Goal: Task Accomplishment & Management: Manage account settings

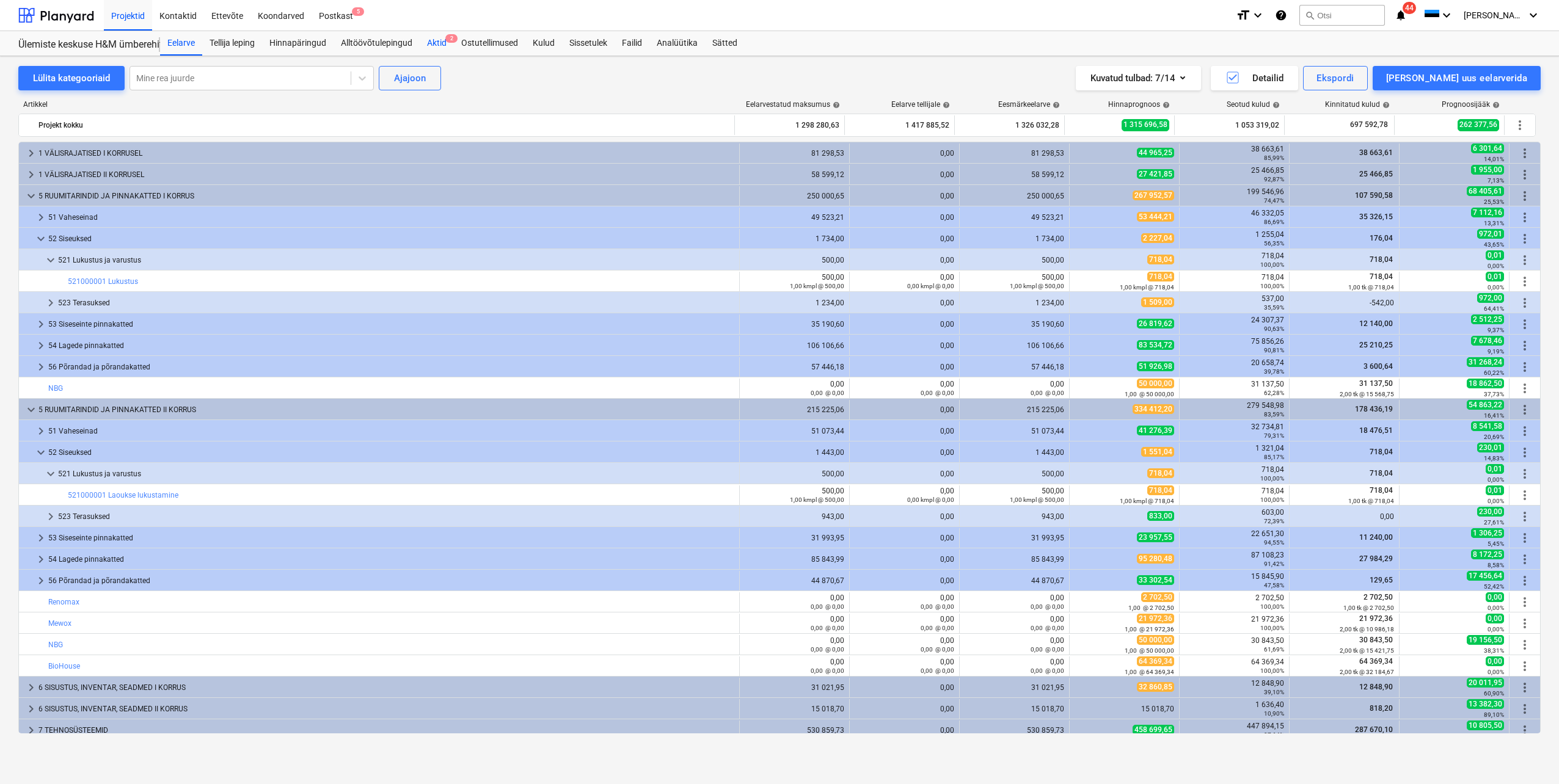
click at [442, 44] on div "Aktid 2" at bounding box center [436, 43] width 34 height 25
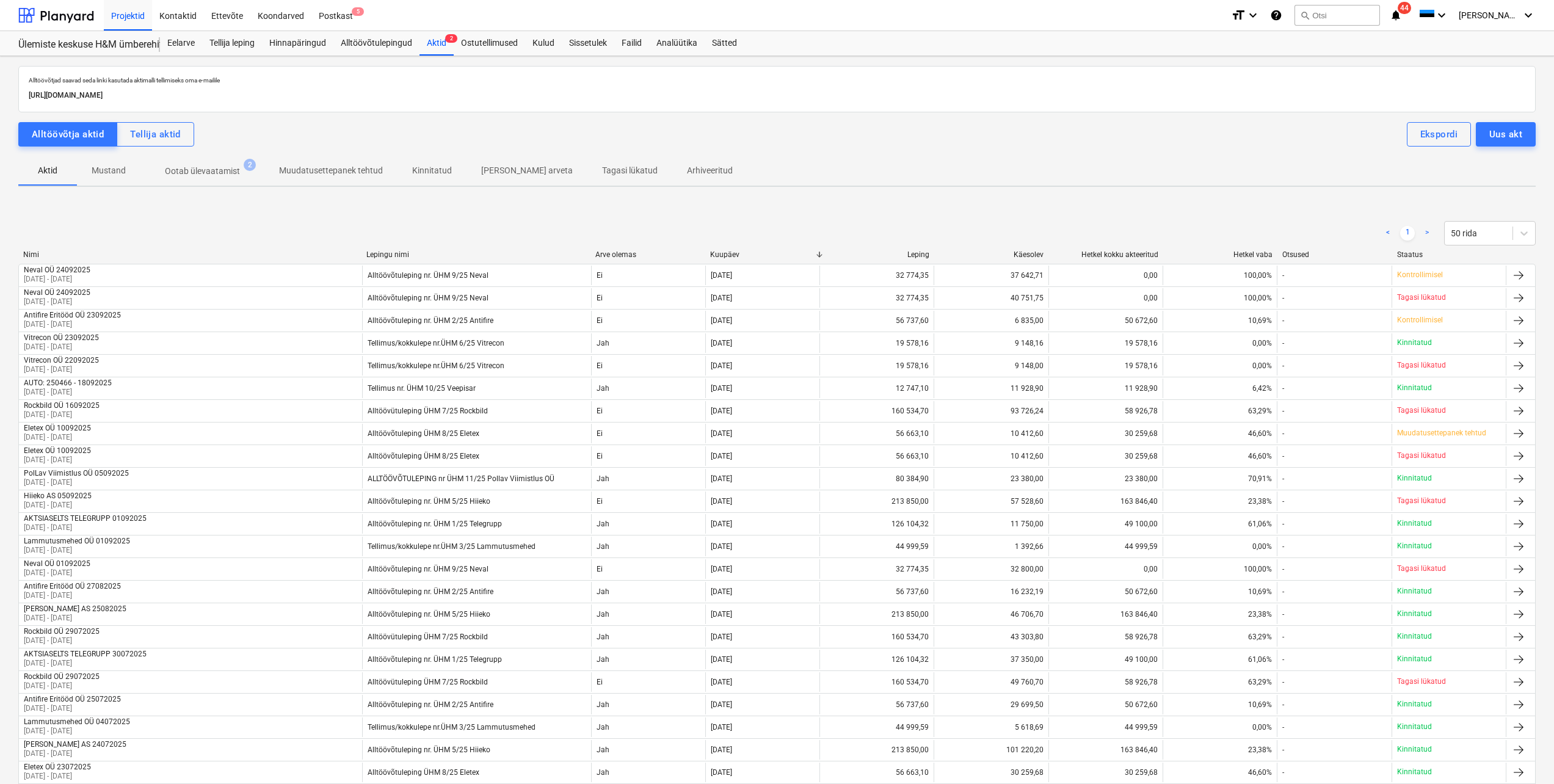
click at [207, 172] on p "Ootab ülevaatamist" at bounding box center [202, 170] width 75 height 13
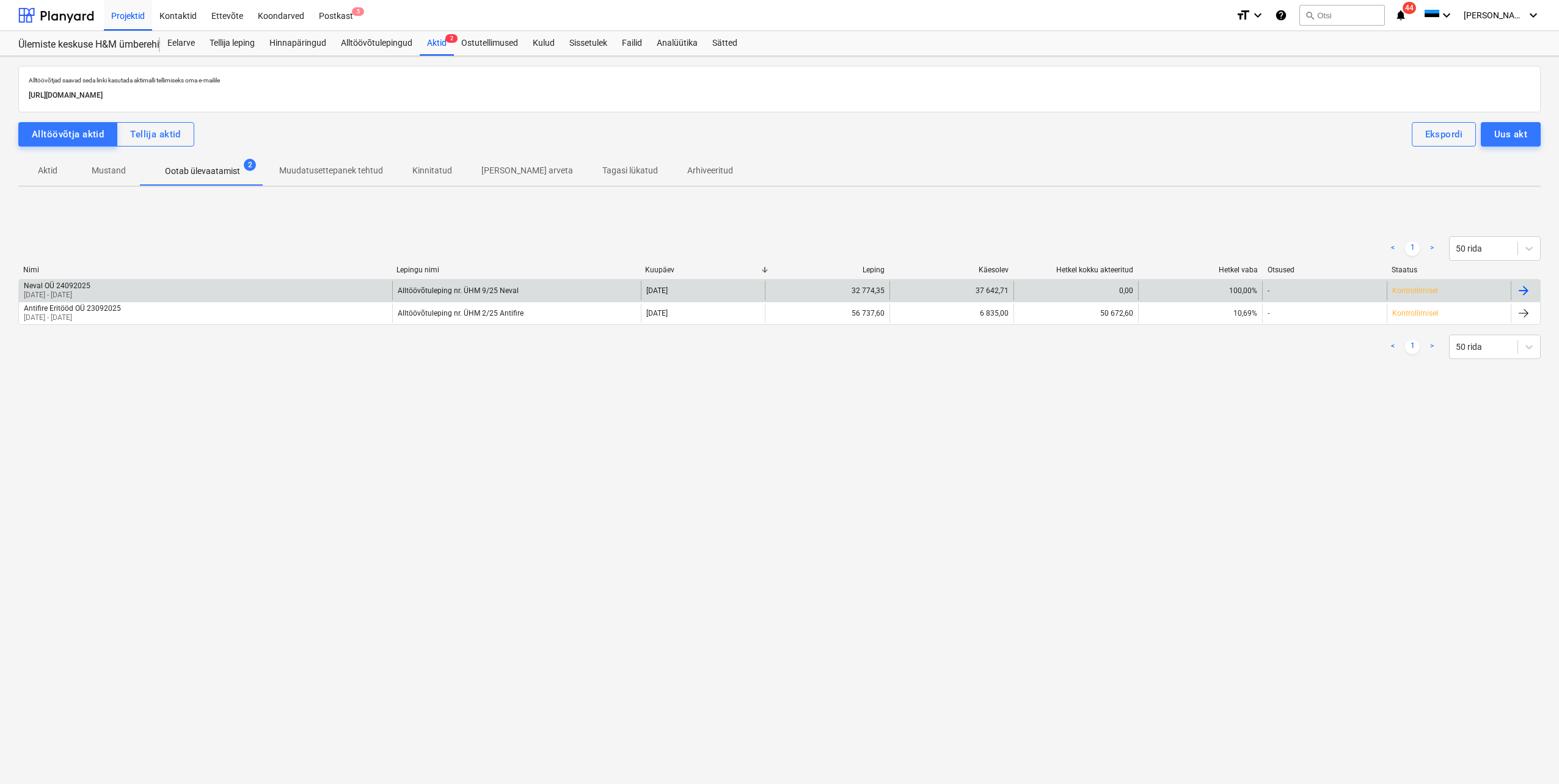
click at [166, 284] on div "Neval OÜ 24092025 [DATE] - [DATE]" at bounding box center [205, 290] width 373 height 19
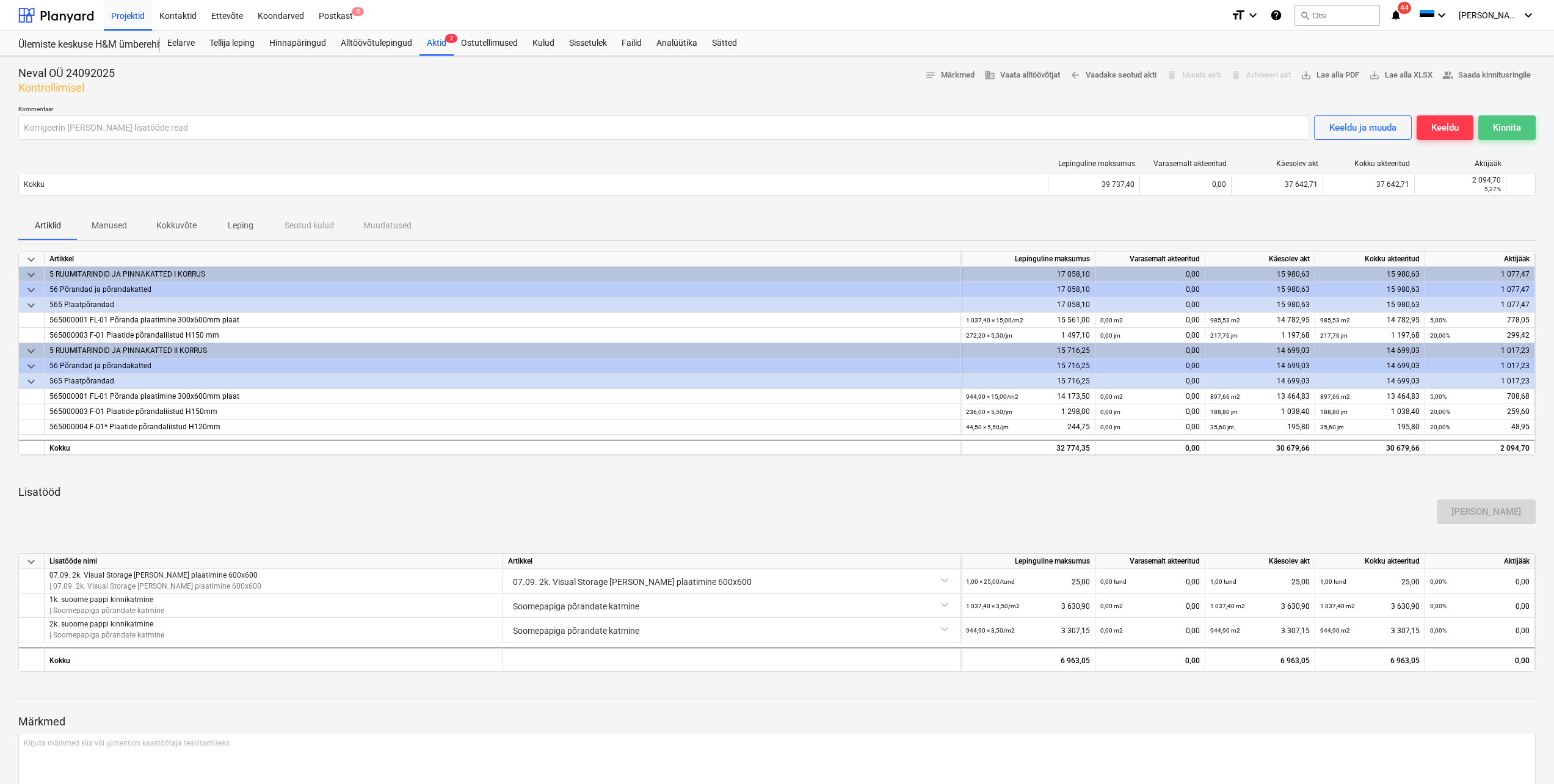
click at [1500, 130] on div "Kinnita" at bounding box center [1507, 127] width 28 height 16
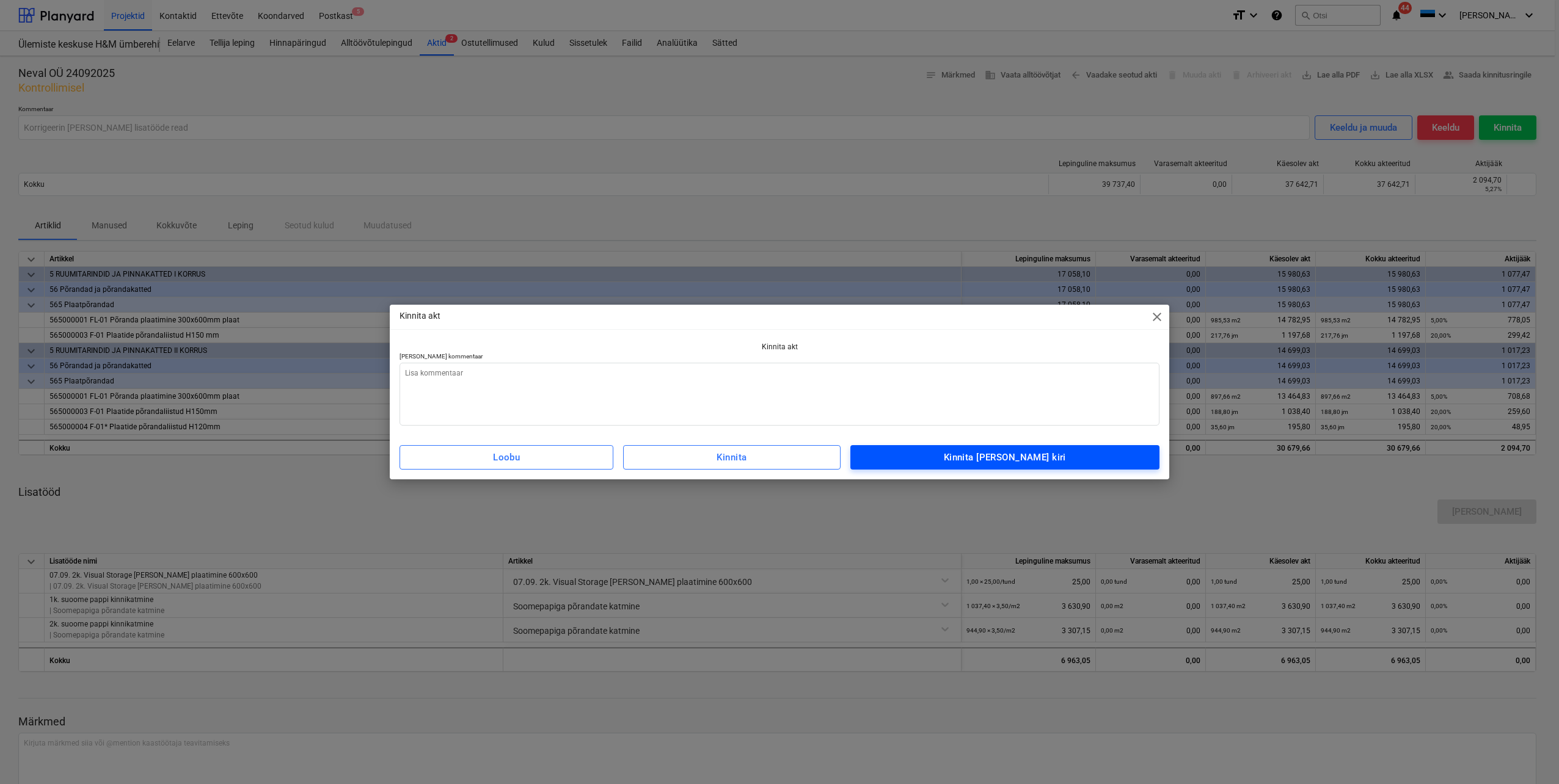
click at [979, 462] on div "Kinnita [PERSON_NAME] kiri" at bounding box center [1005, 457] width 122 height 16
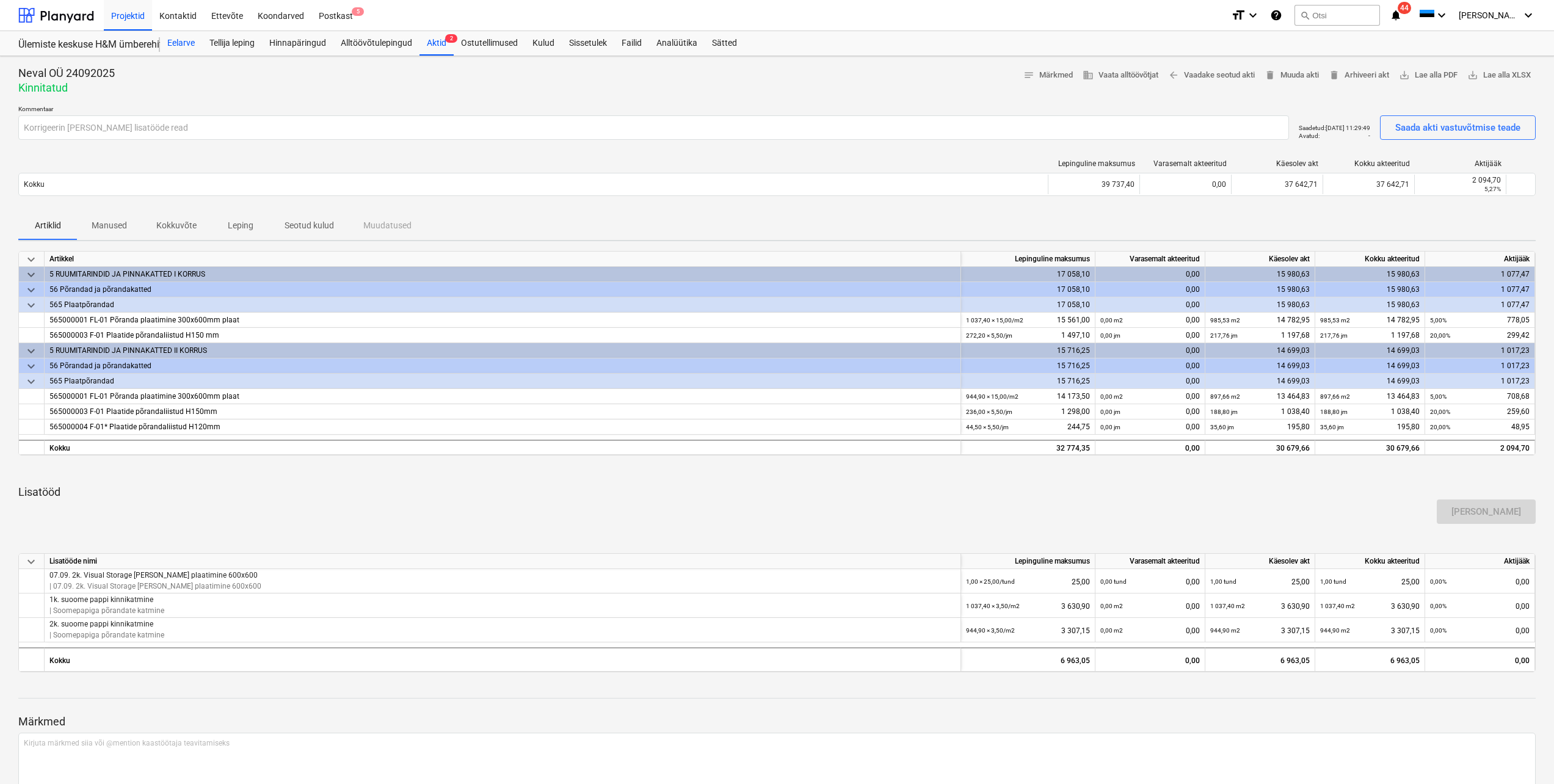
click at [167, 39] on div "Eelarve" at bounding box center [181, 43] width 42 height 25
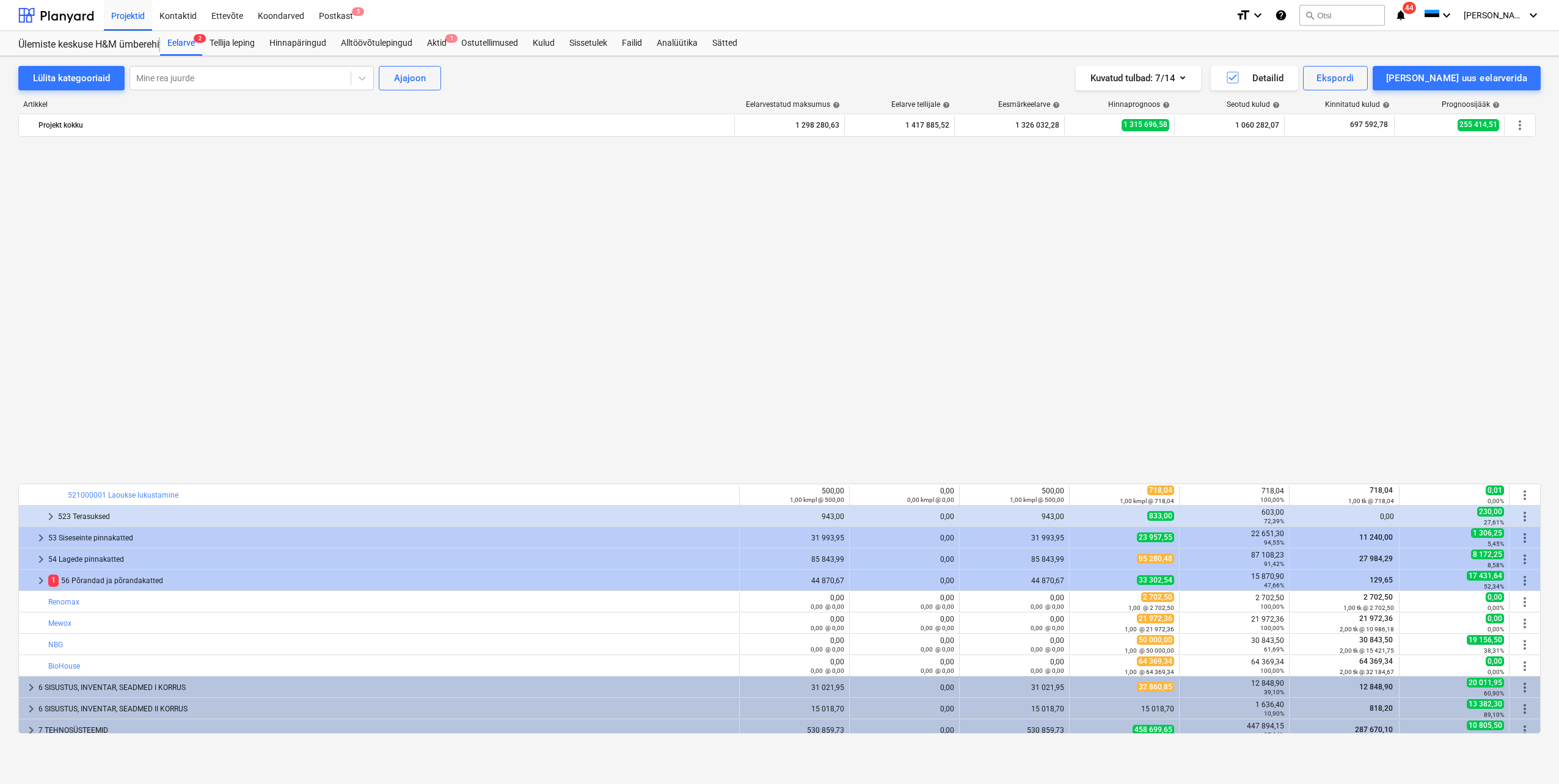
scroll to position [366, 0]
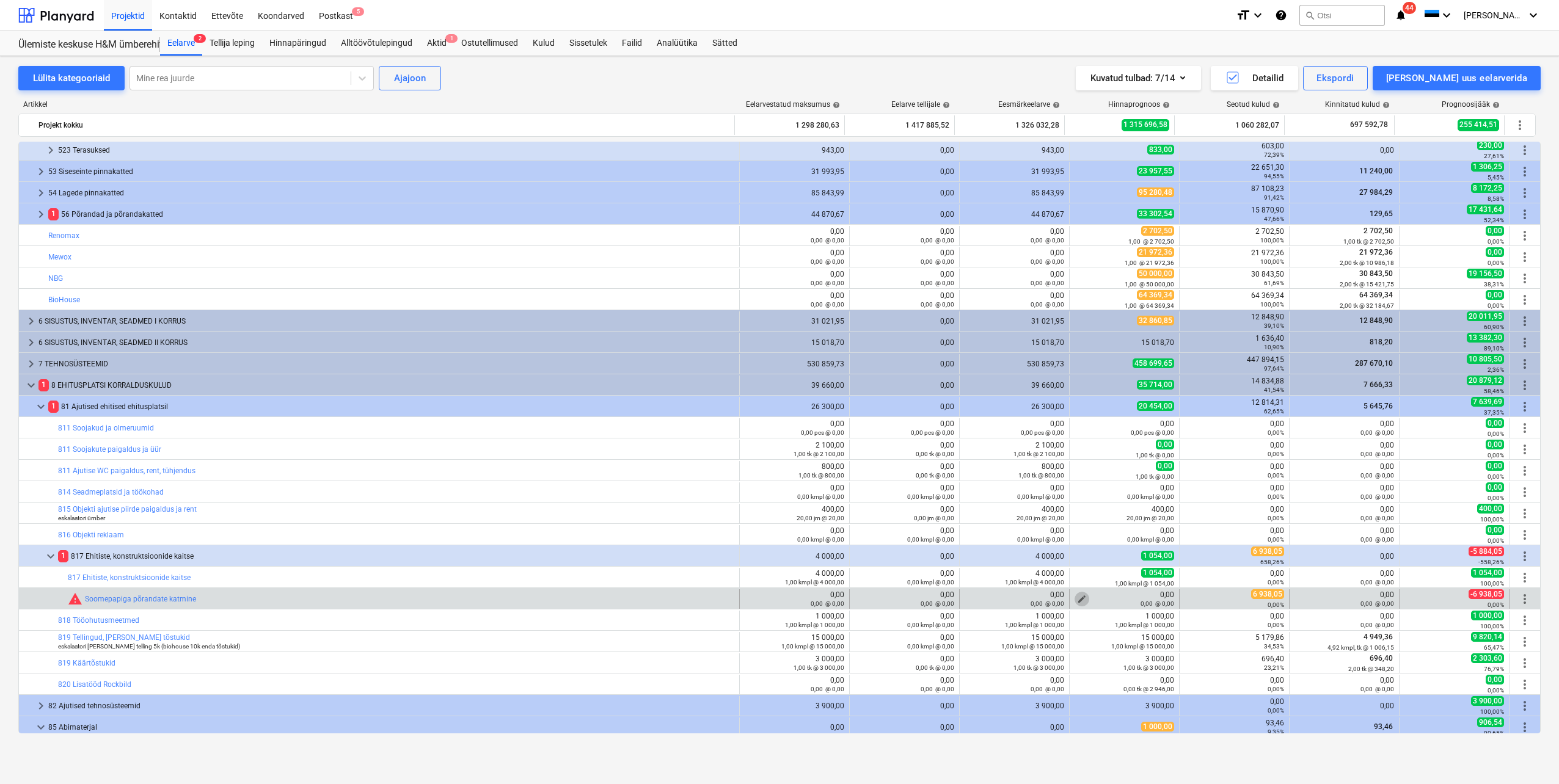
click at [1078, 599] on span "edit" at bounding box center [1082, 599] width 10 height 10
type textarea "x"
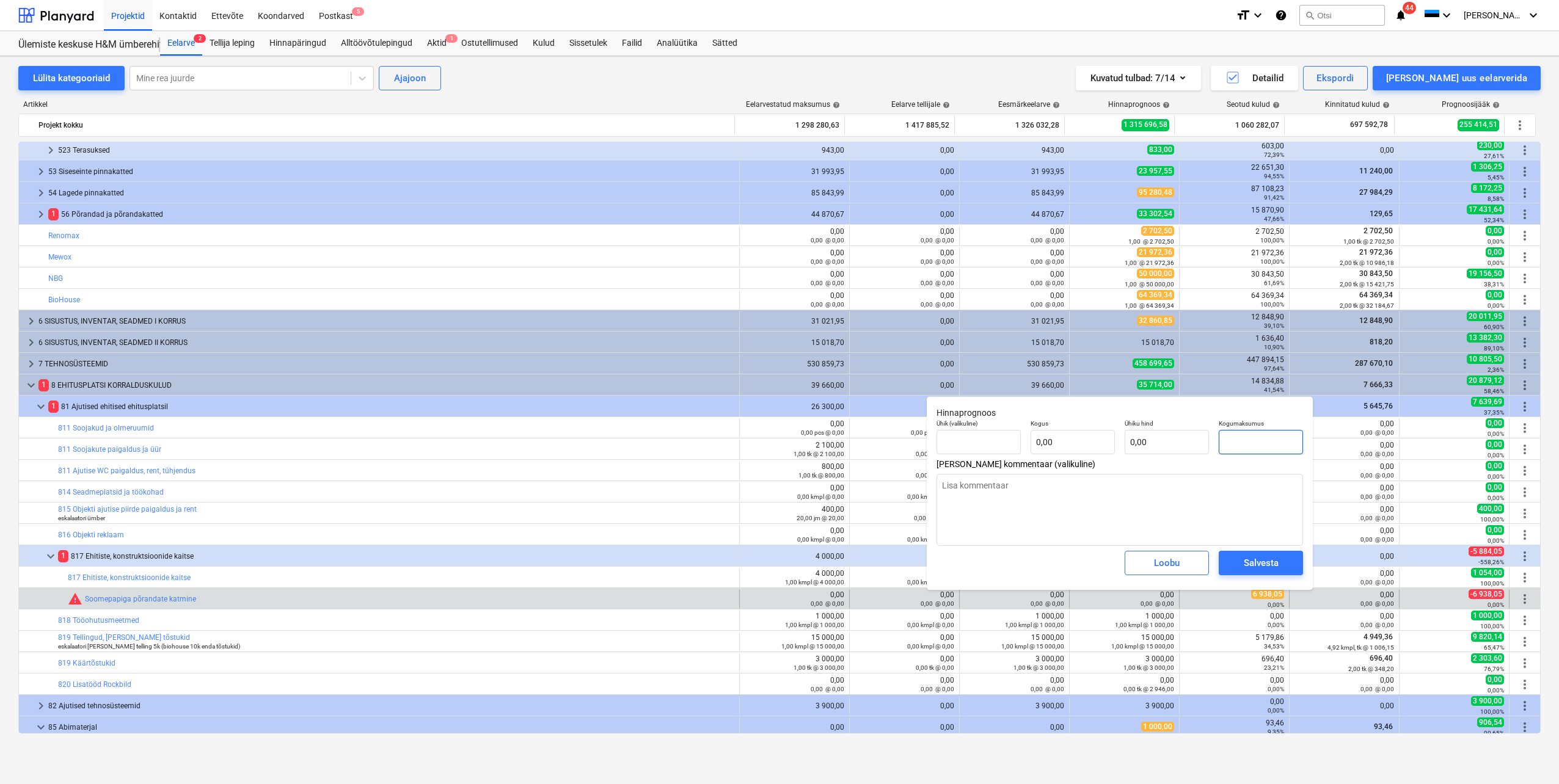
click at [1244, 440] on input "text" at bounding box center [1260, 442] width 84 height 25
type textarea "x"
type input "tk"
type input "6"
type input "1,00"
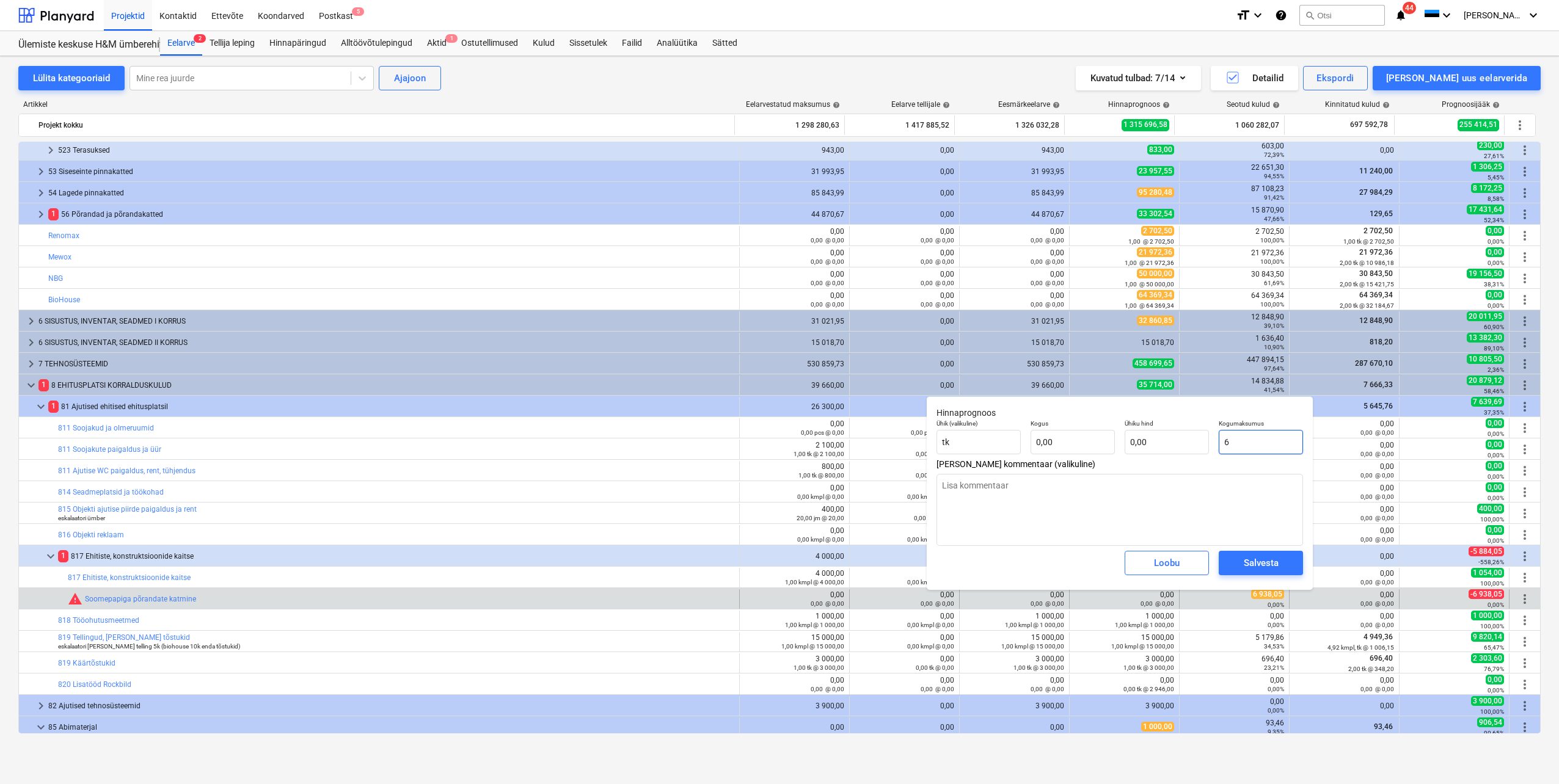
type input "6,00"
type textarea "x"
type input "69"
type input "69,00"
type textarea "x"
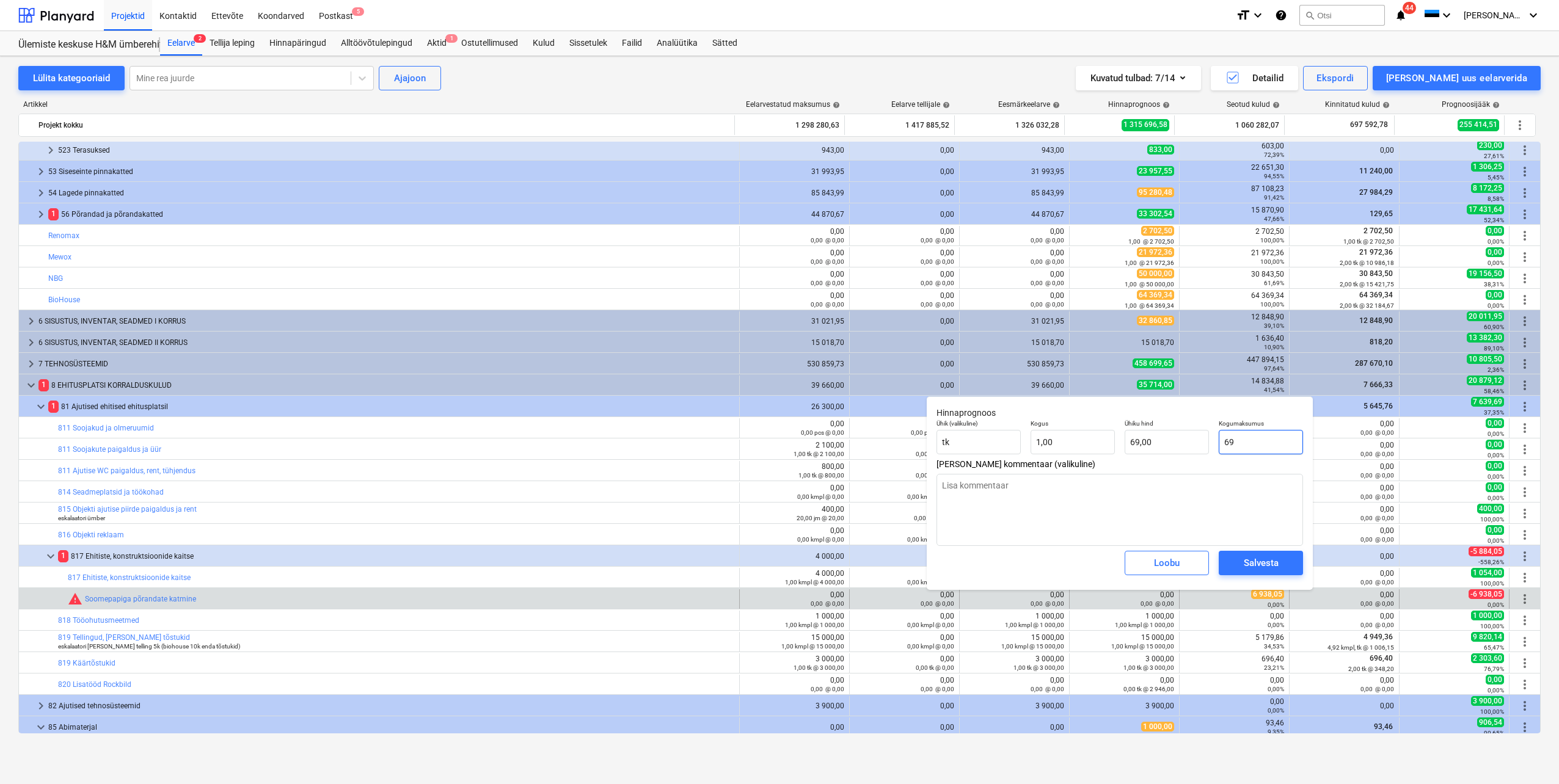
type input "693"
type input "693,00"
type textarea "x"
type input "6938"
type input "6 938,00"
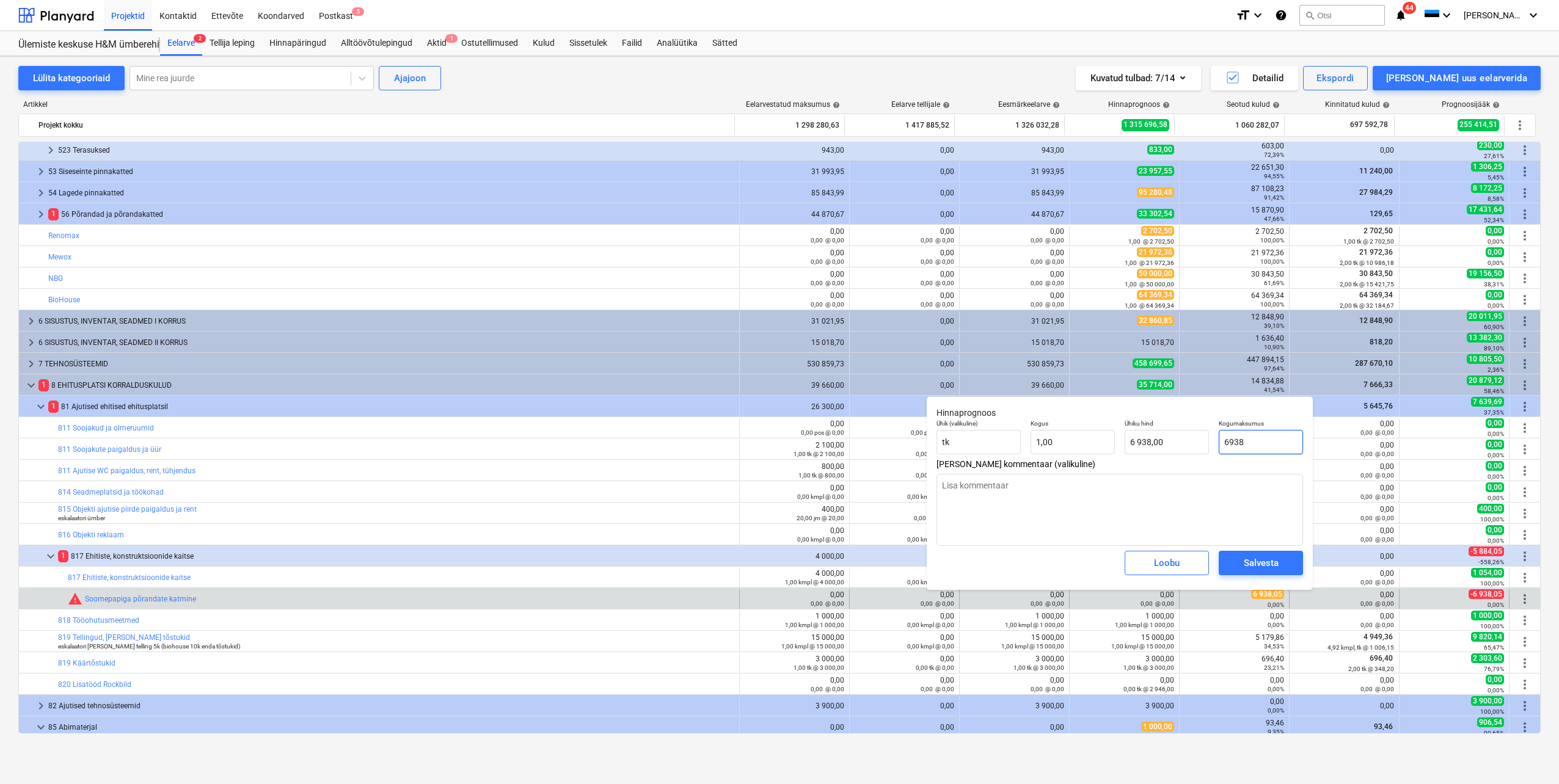
type textarea "x"
type input "6938,"
type textarea "x"
type input "6938,0"
type textarea "x"
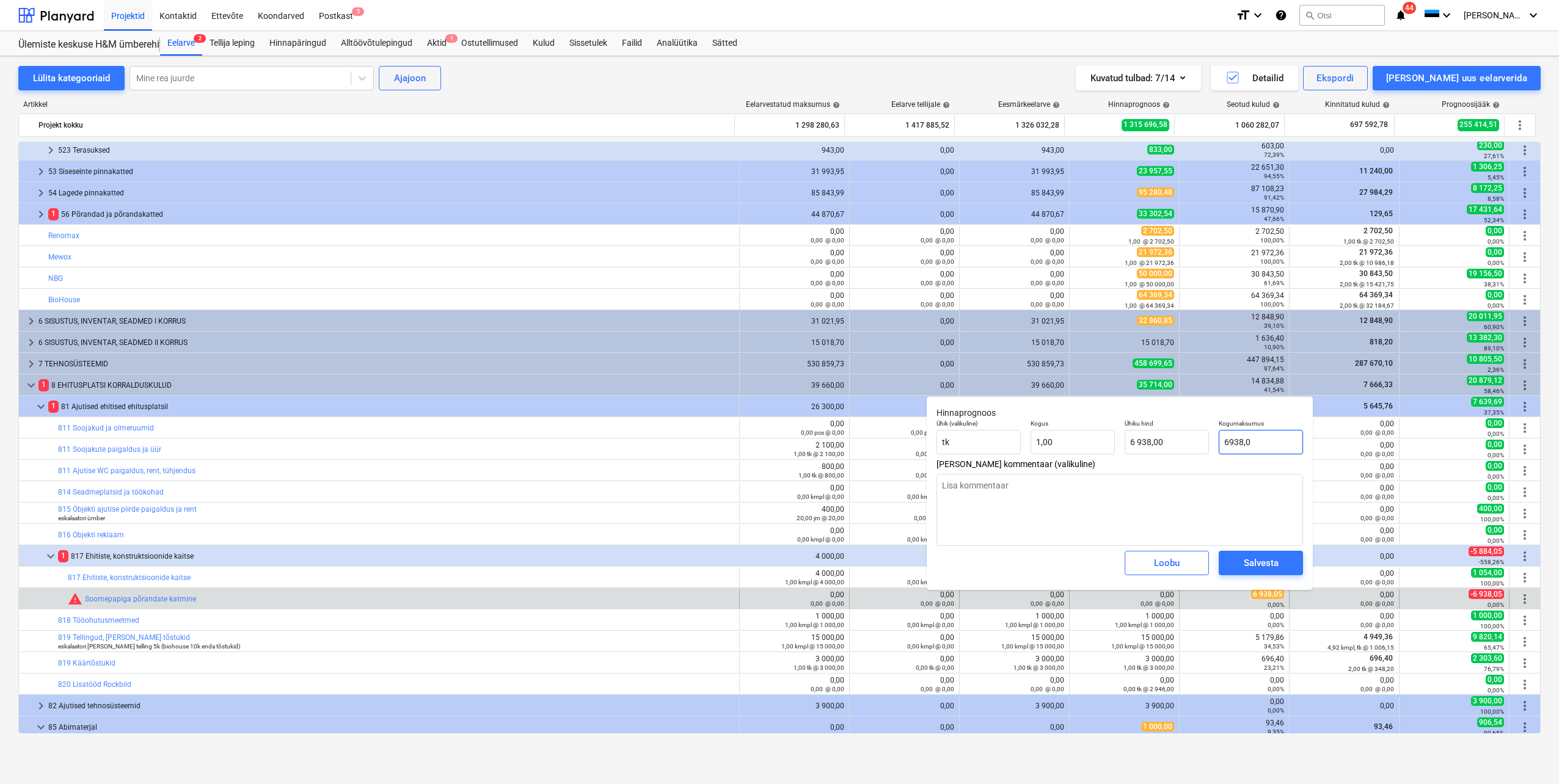
type input "6938,05"
type input "6 938,05"
type input "6938,05"
type textarea "x"
type input "6 938,05"
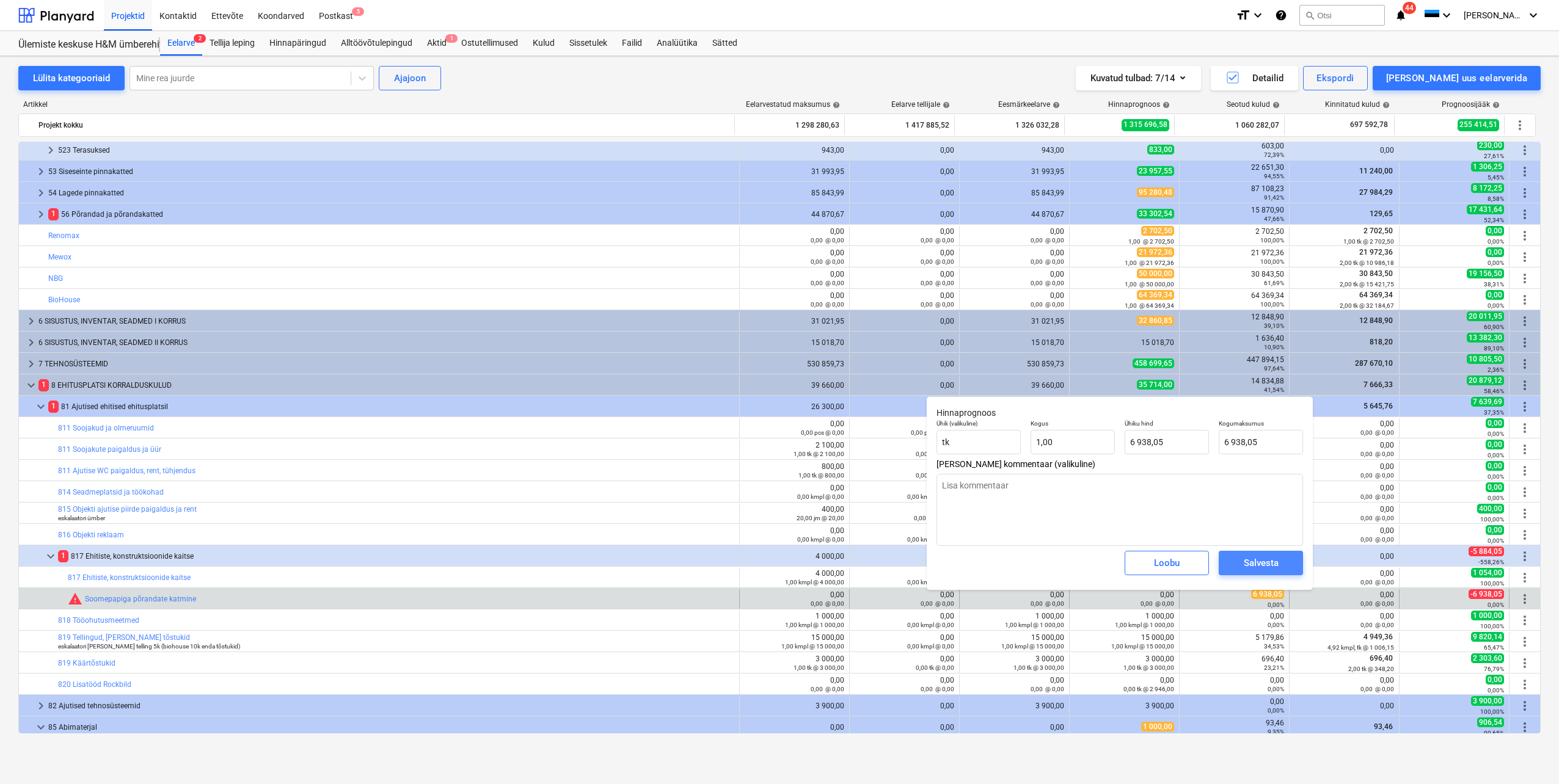
click at [1276, 556] on div "Salvesta" at bounding box center [1261, 563] width 35 height 16
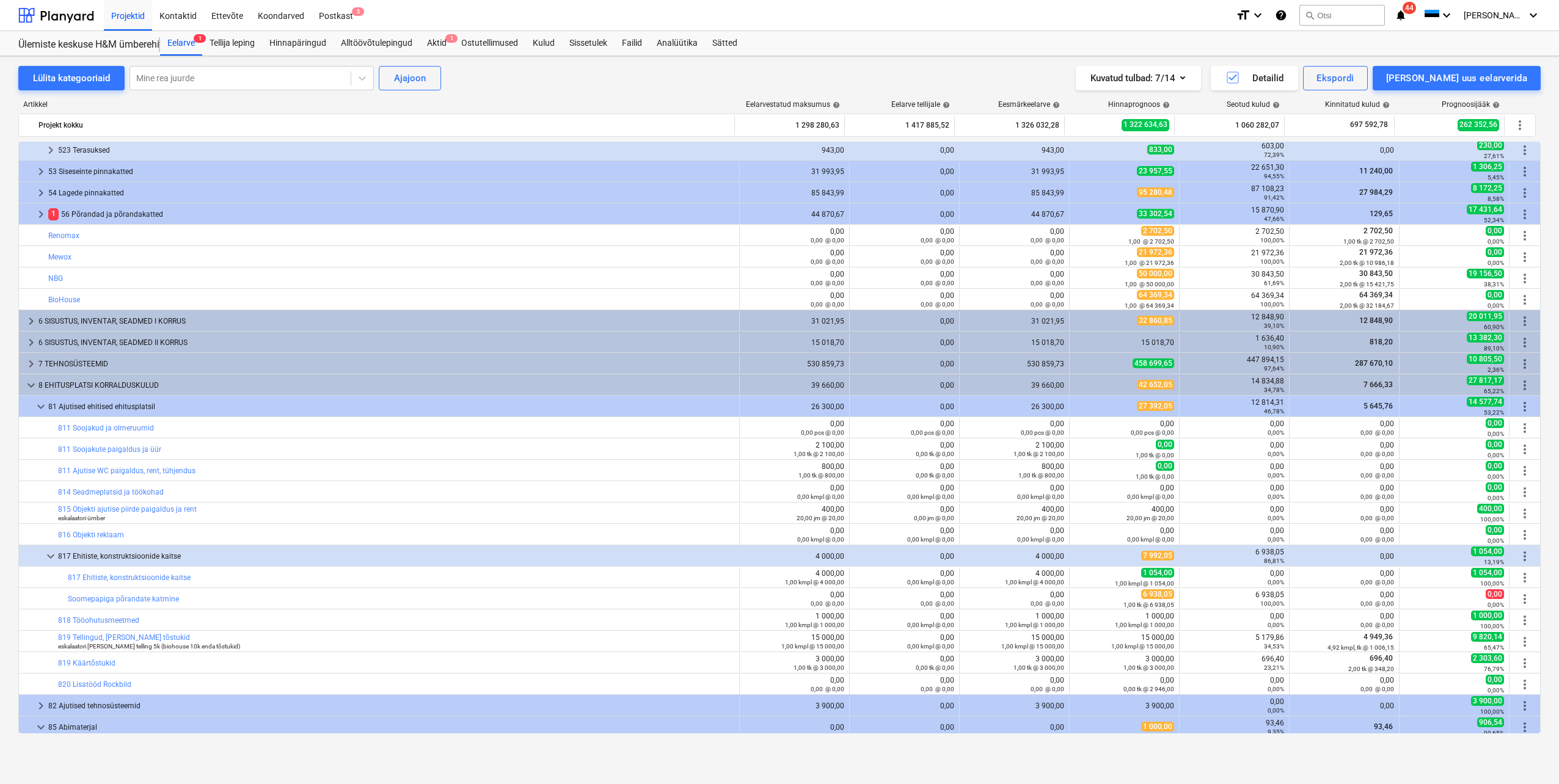
scroll to position [61, 0]
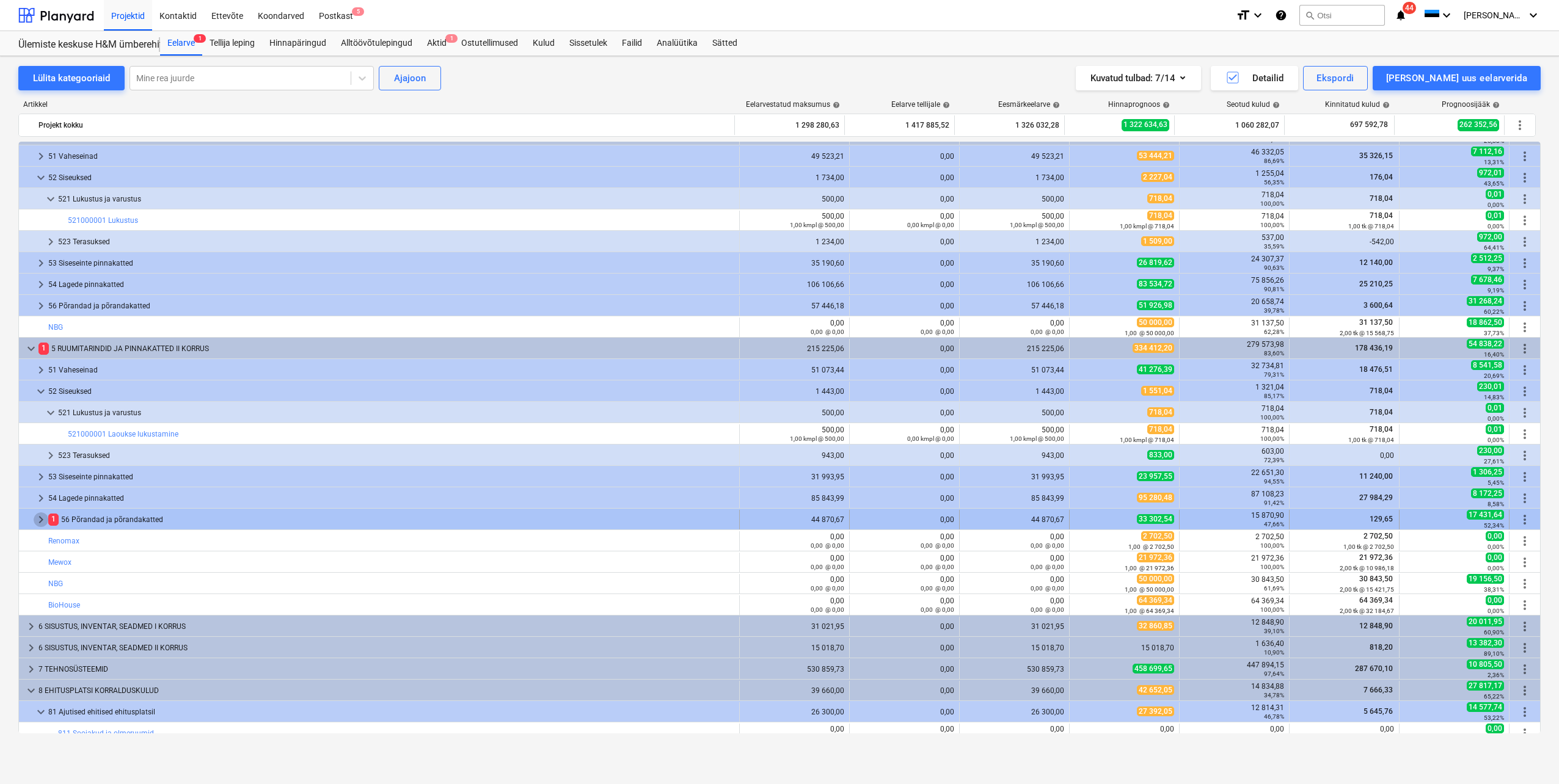
click at [39, 521] on span "keyboard_arrow_right" at bounding box center [41, 520] width 15 height 15
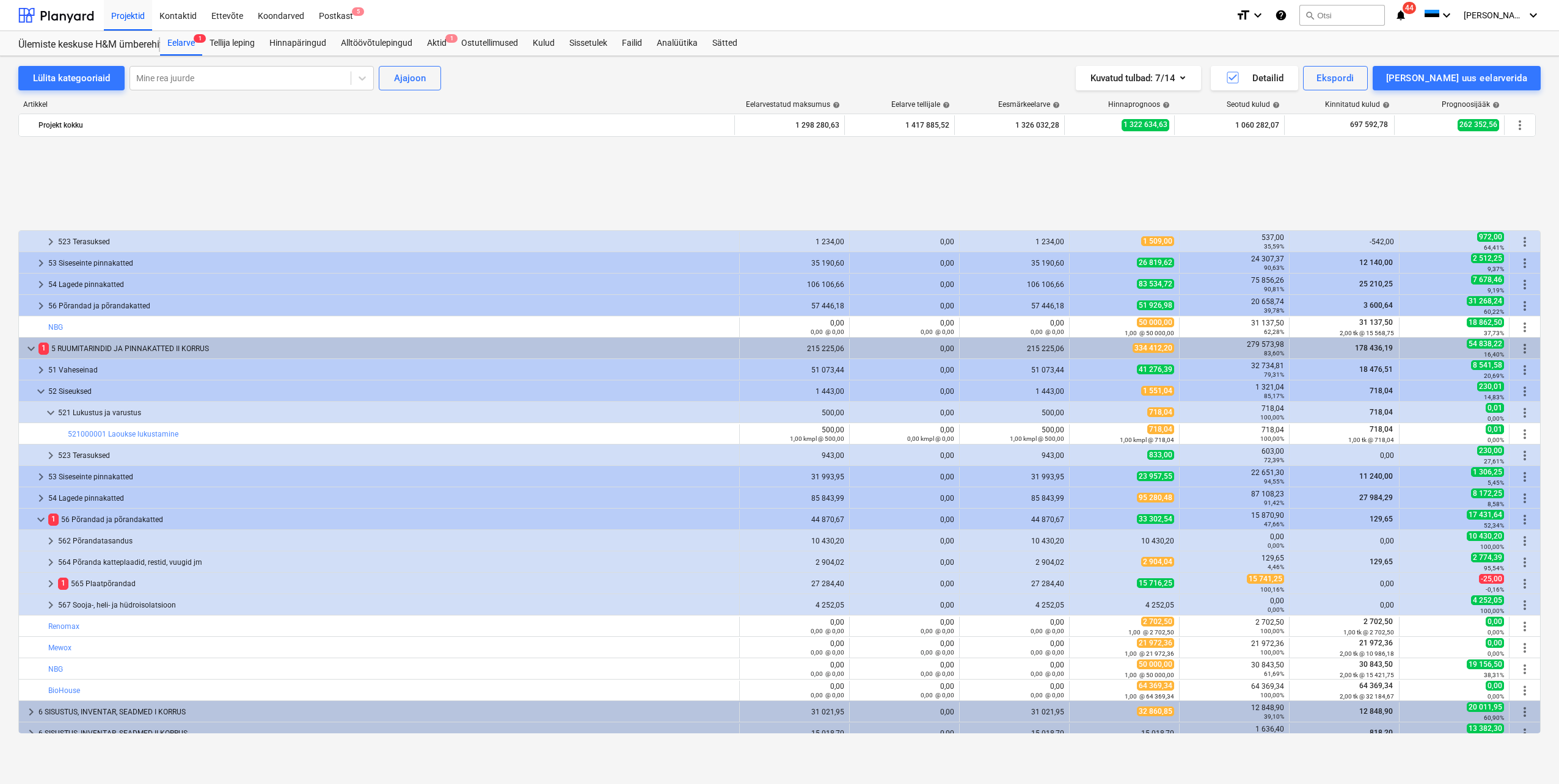
scroll to position [183, 0]
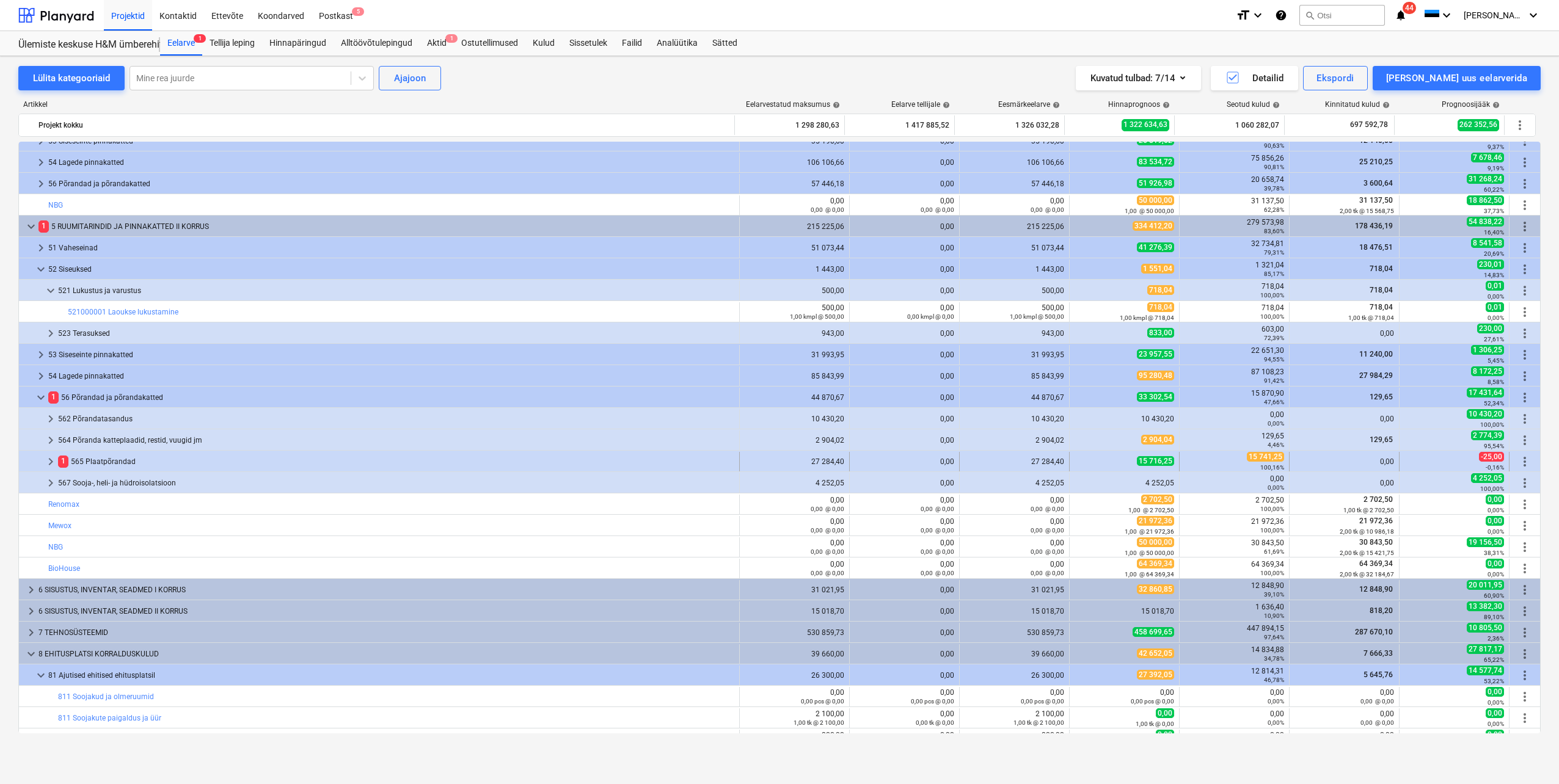
click at [48, 460] on span "keyboard_arrow_right" at bounding box center [51, 462] width 15 height 15
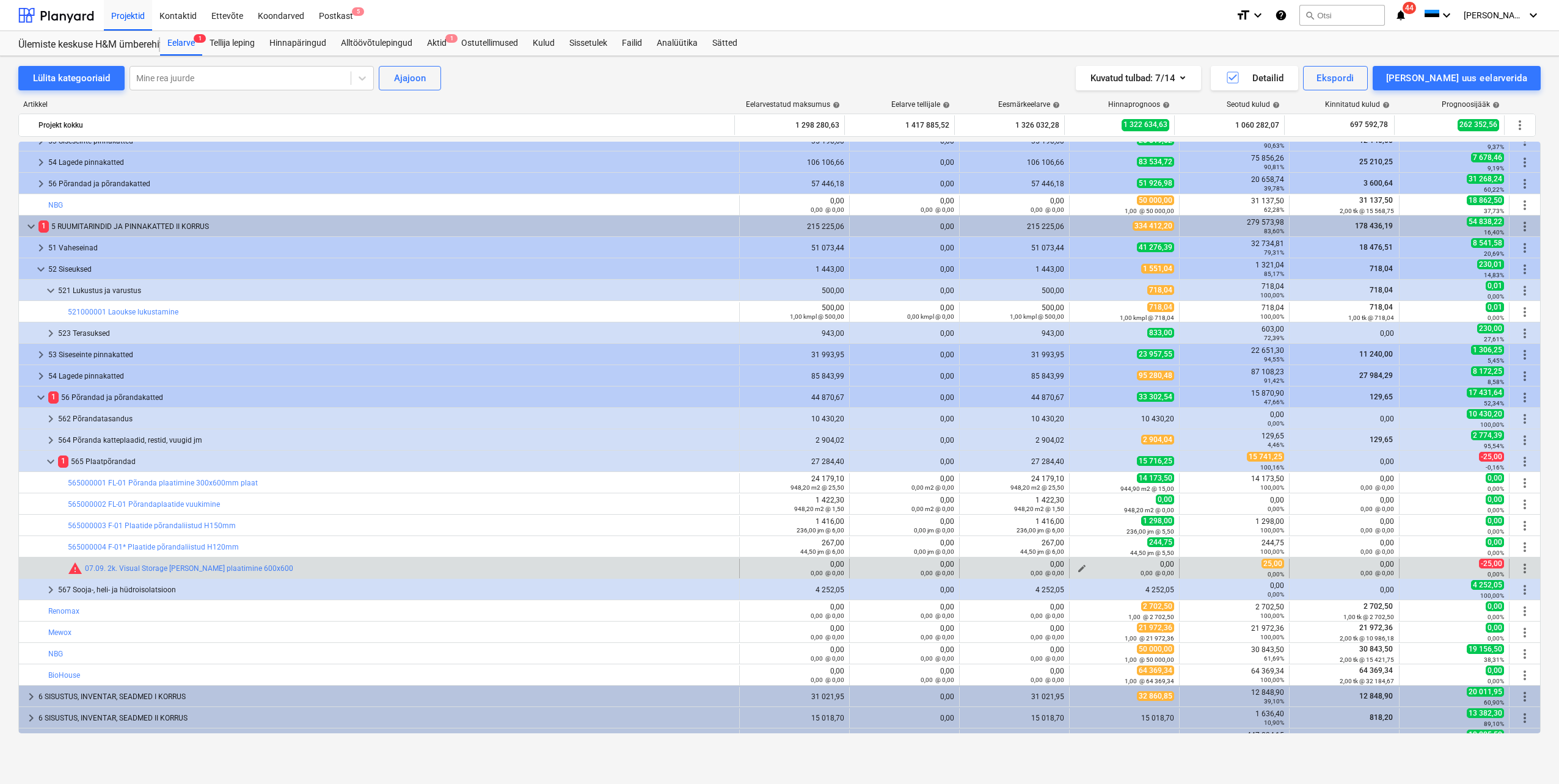
click at [1077, 568] on span "edit" at bounding box center [1082, 568] width 10 height 10
type textarea "x"
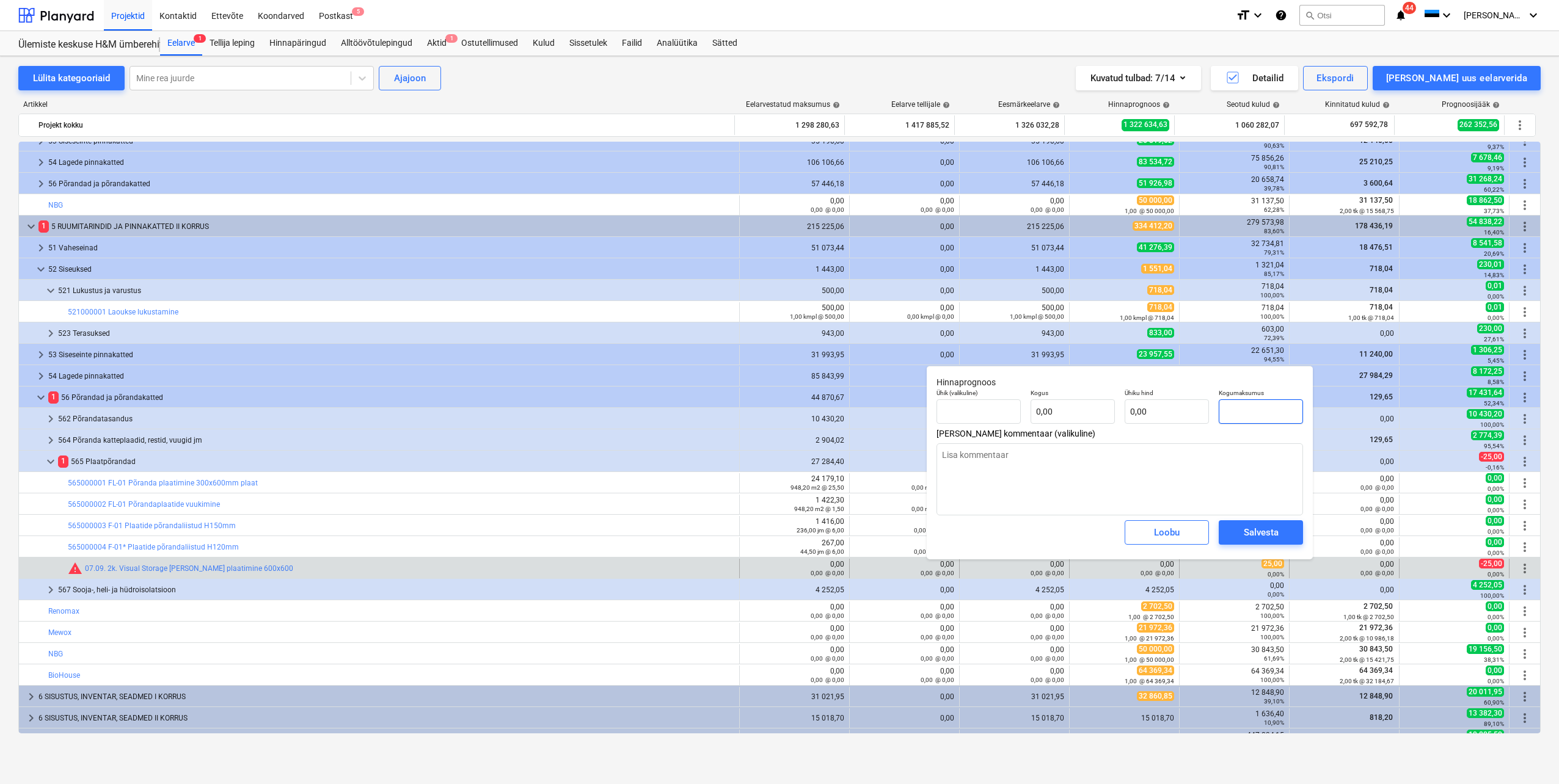
click at [1248, 411] on input "text" at bounding box center [1260, 411] width 84 height 25
type textarea "x"
type input "tk"
type input "2"
type input "1,00"
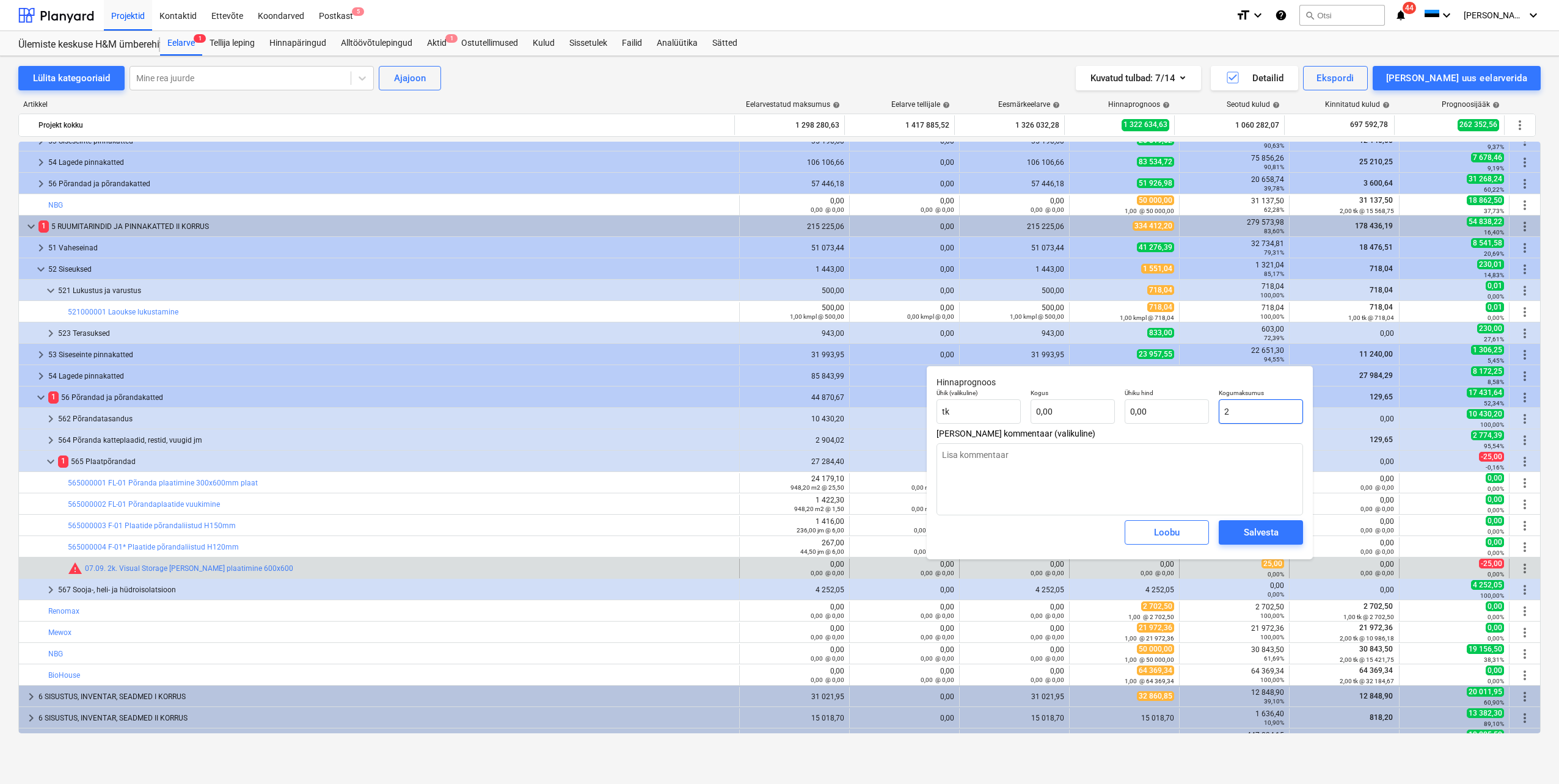
type input "2,00"
type textarea "x"
type input "25"
type input "25,00"
type input "25"
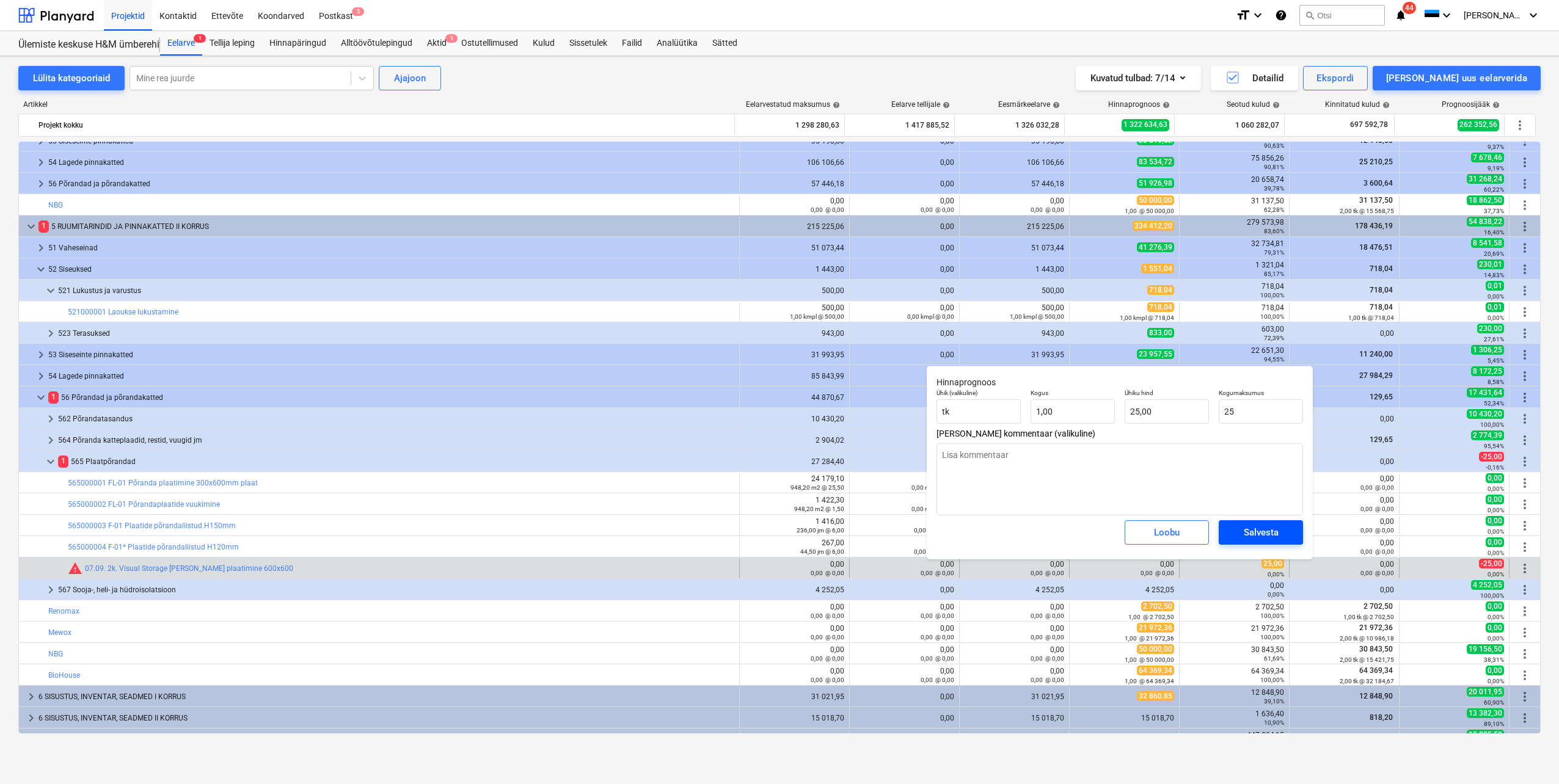
type textarea "x"
type input "25,00"
click at [1267, 532] on div "Salvesta" at bounding box center [1261, 532] width 35 height 16
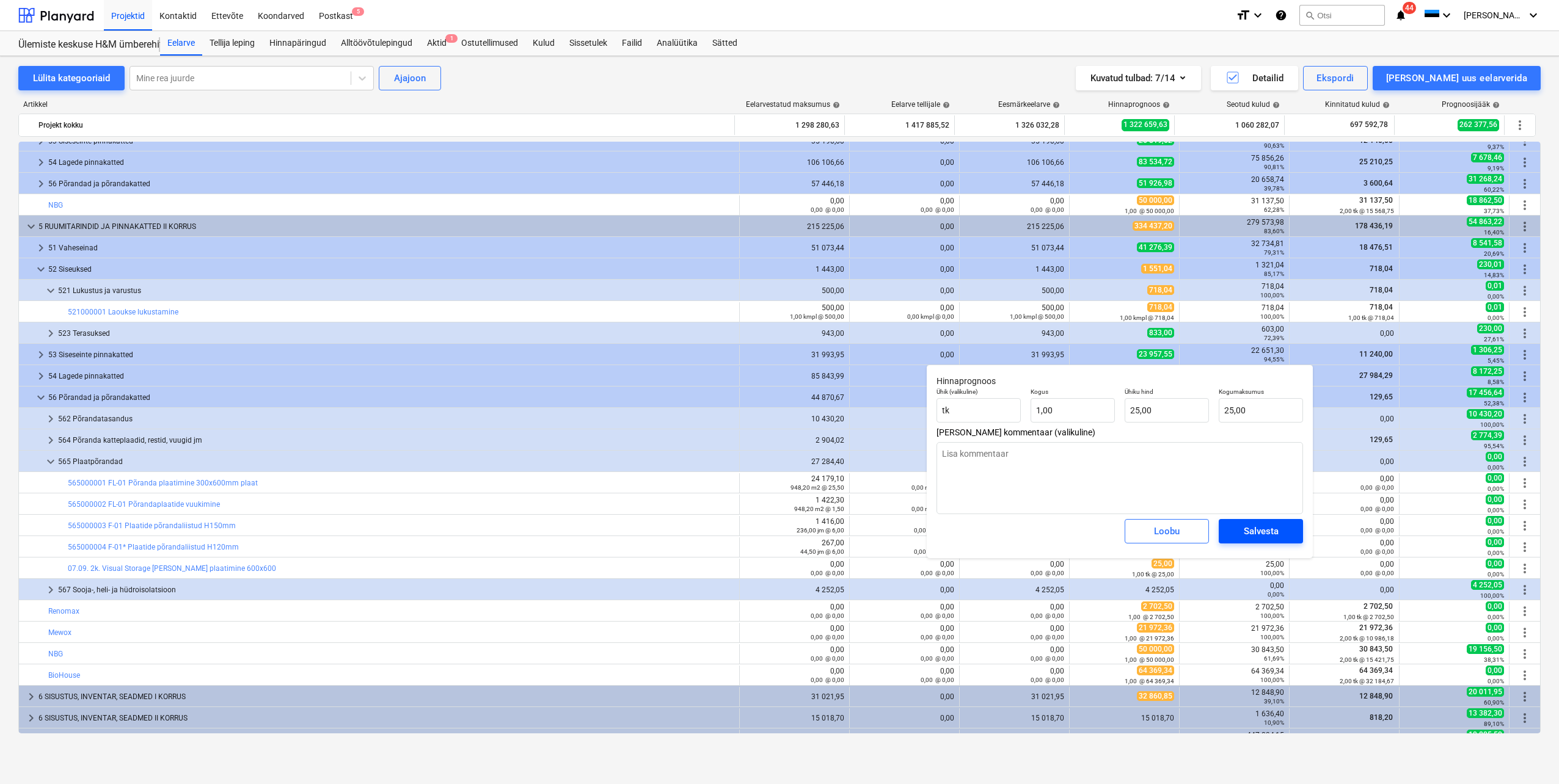
type textarea "x"
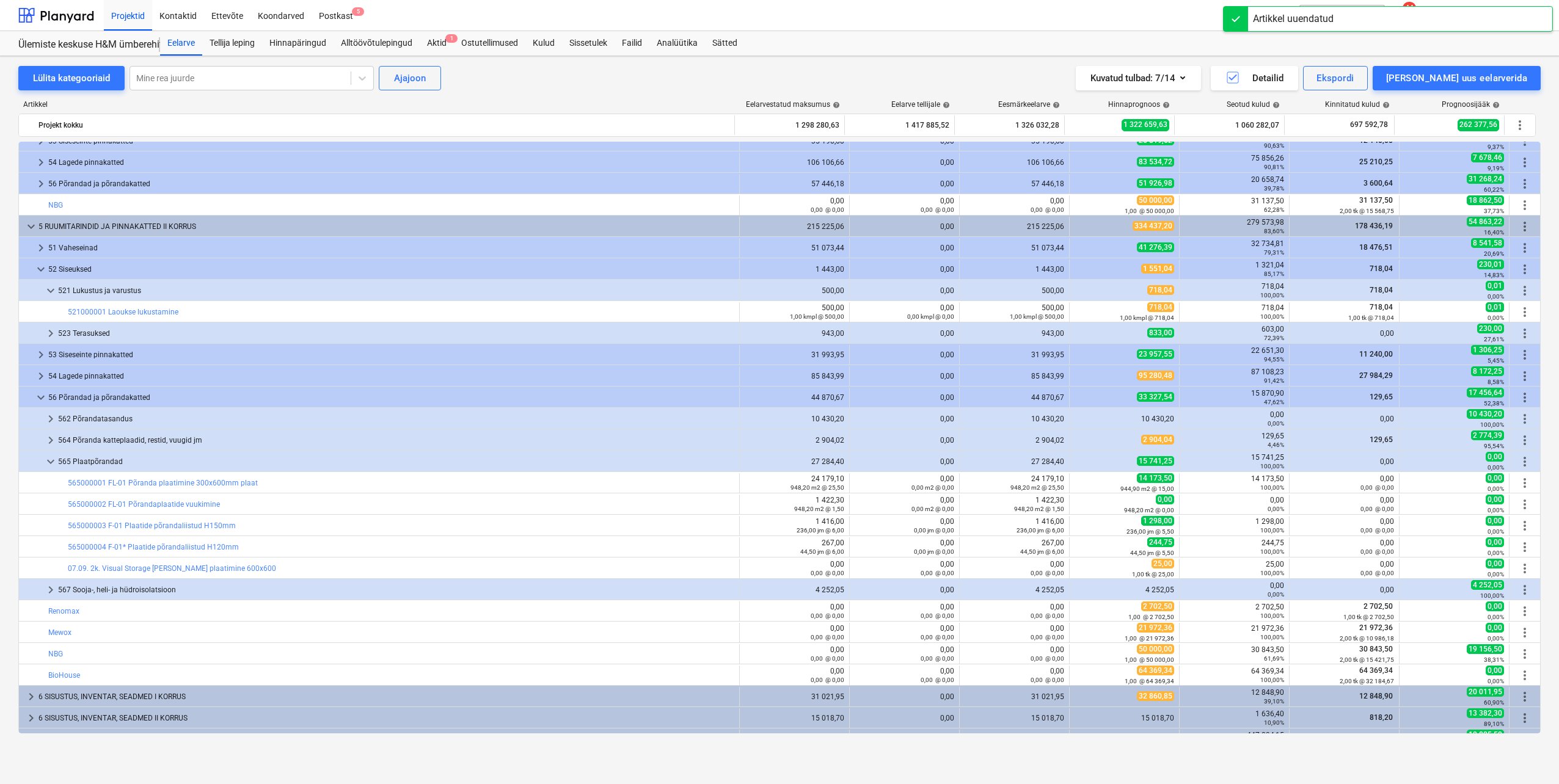
scroll to position [0, 0]
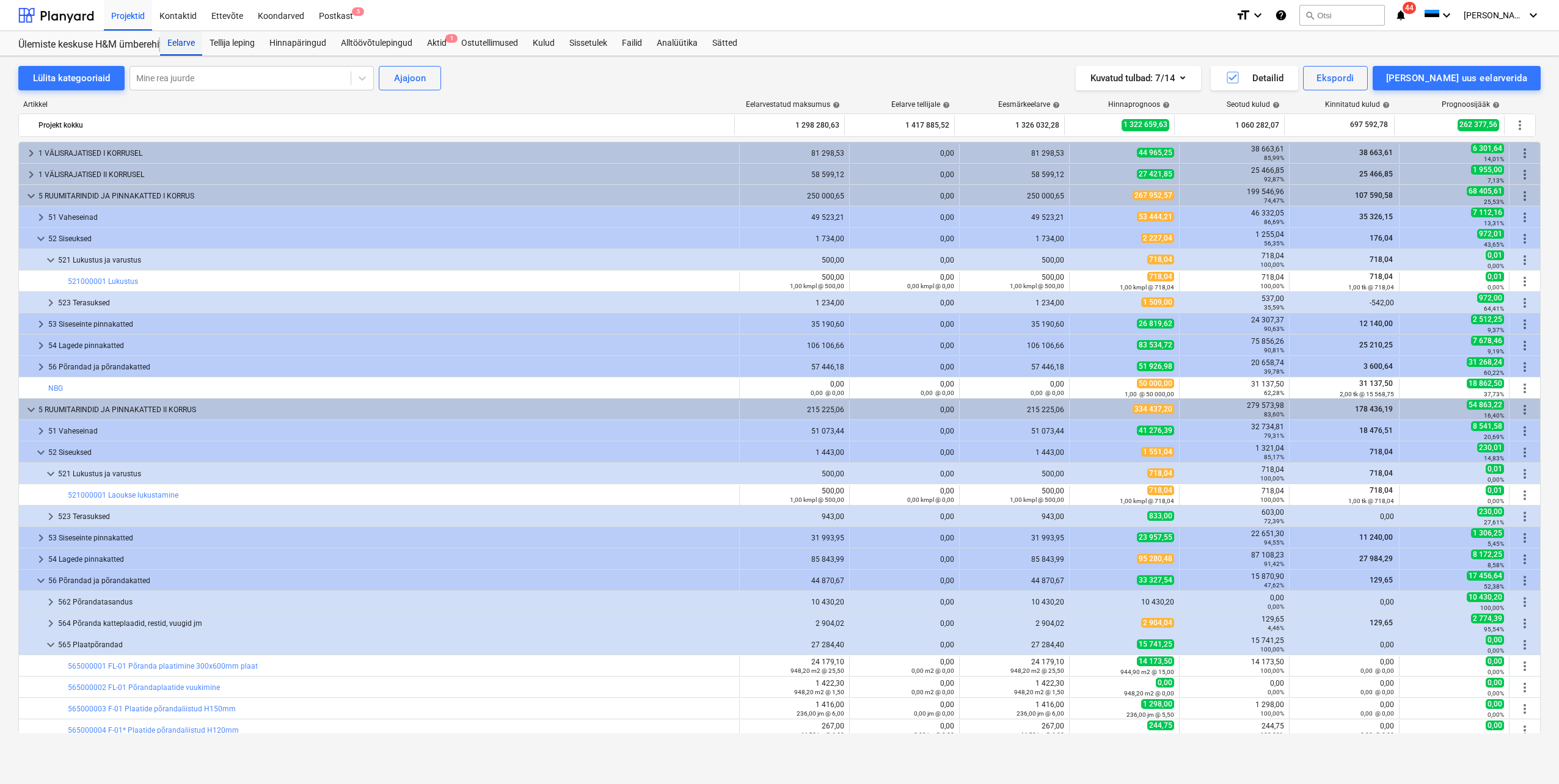
click at [188, 38] on div "Eelarve" at bounding box center [181, 43] width 42 height 25
